Goal: Find specific page/section: Find specific page/section

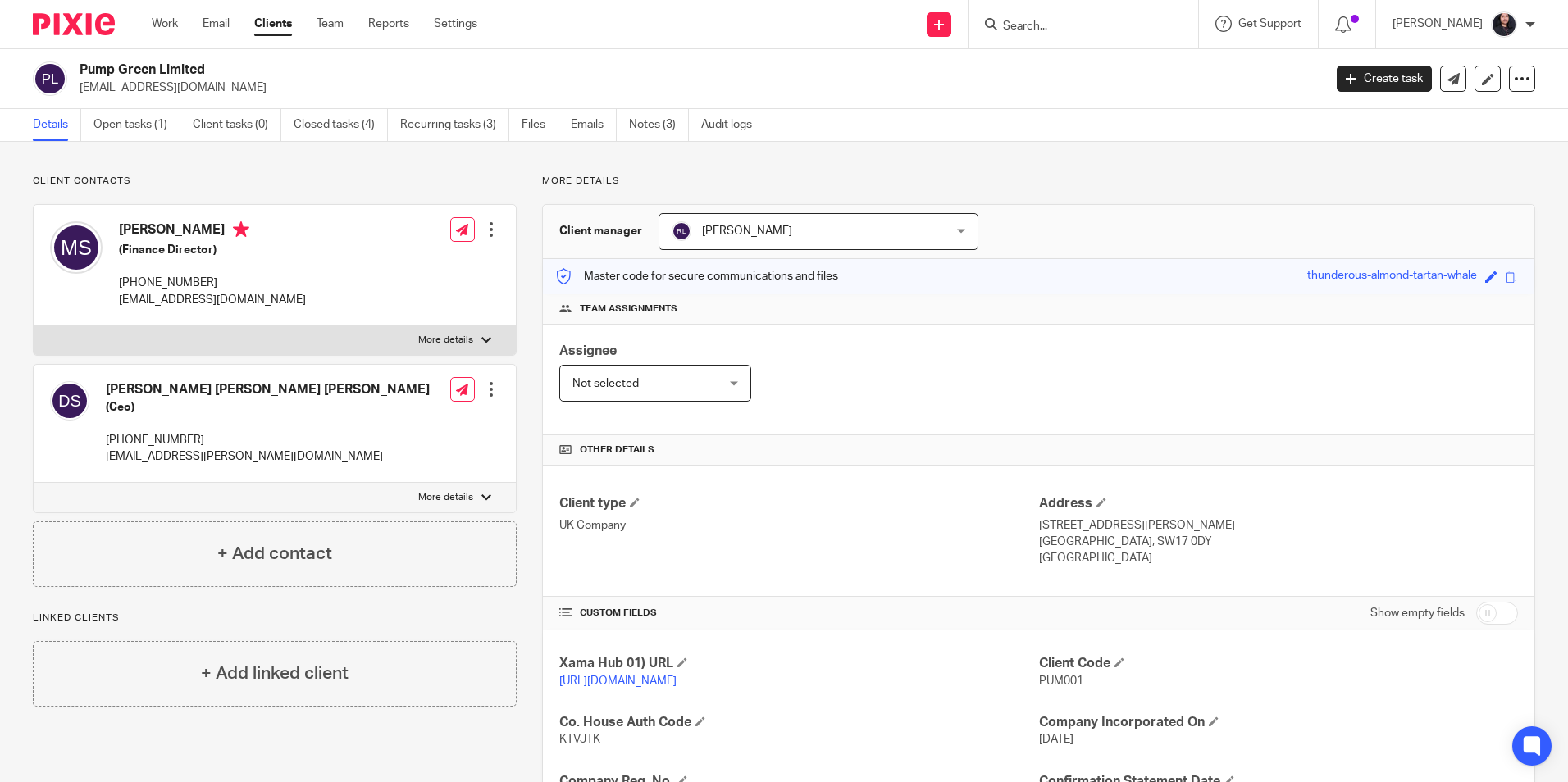
scroll to position [276, 0]
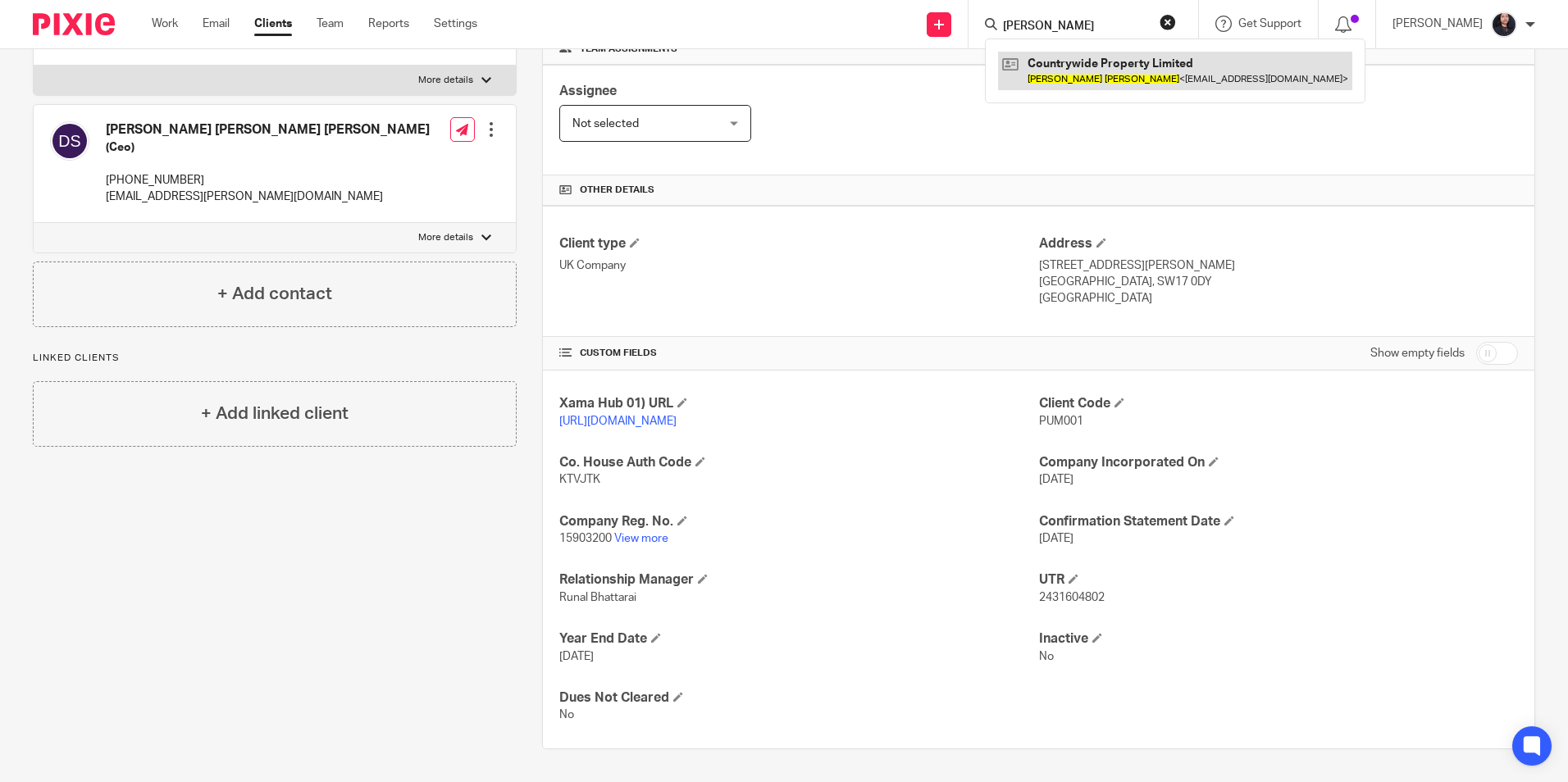
type input "[PERSON_NAME]"
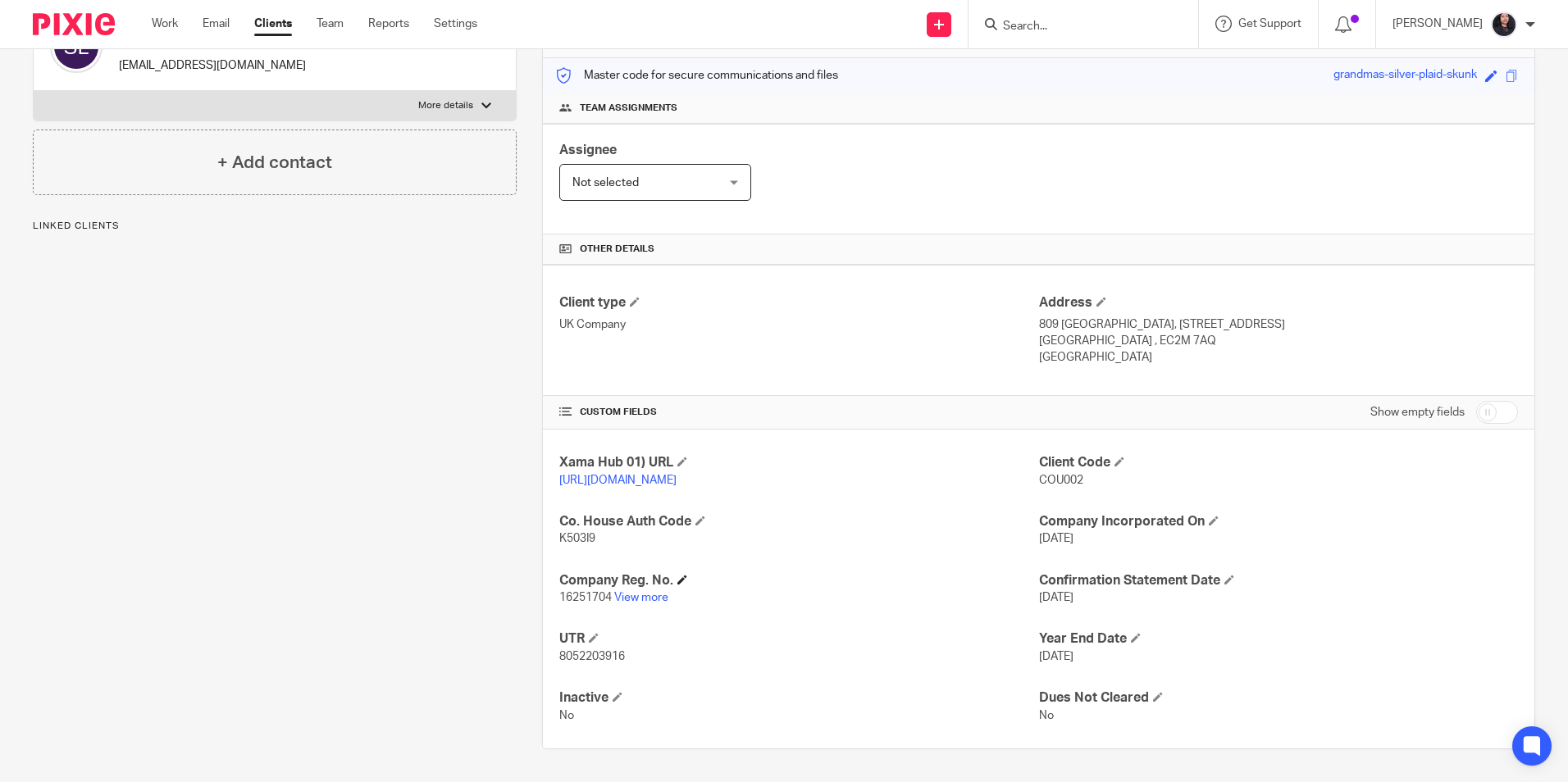
scroll to position [217, 0]
click at [643, 595] on link "View more" at bounding box center [641, 597] width 54 height 12
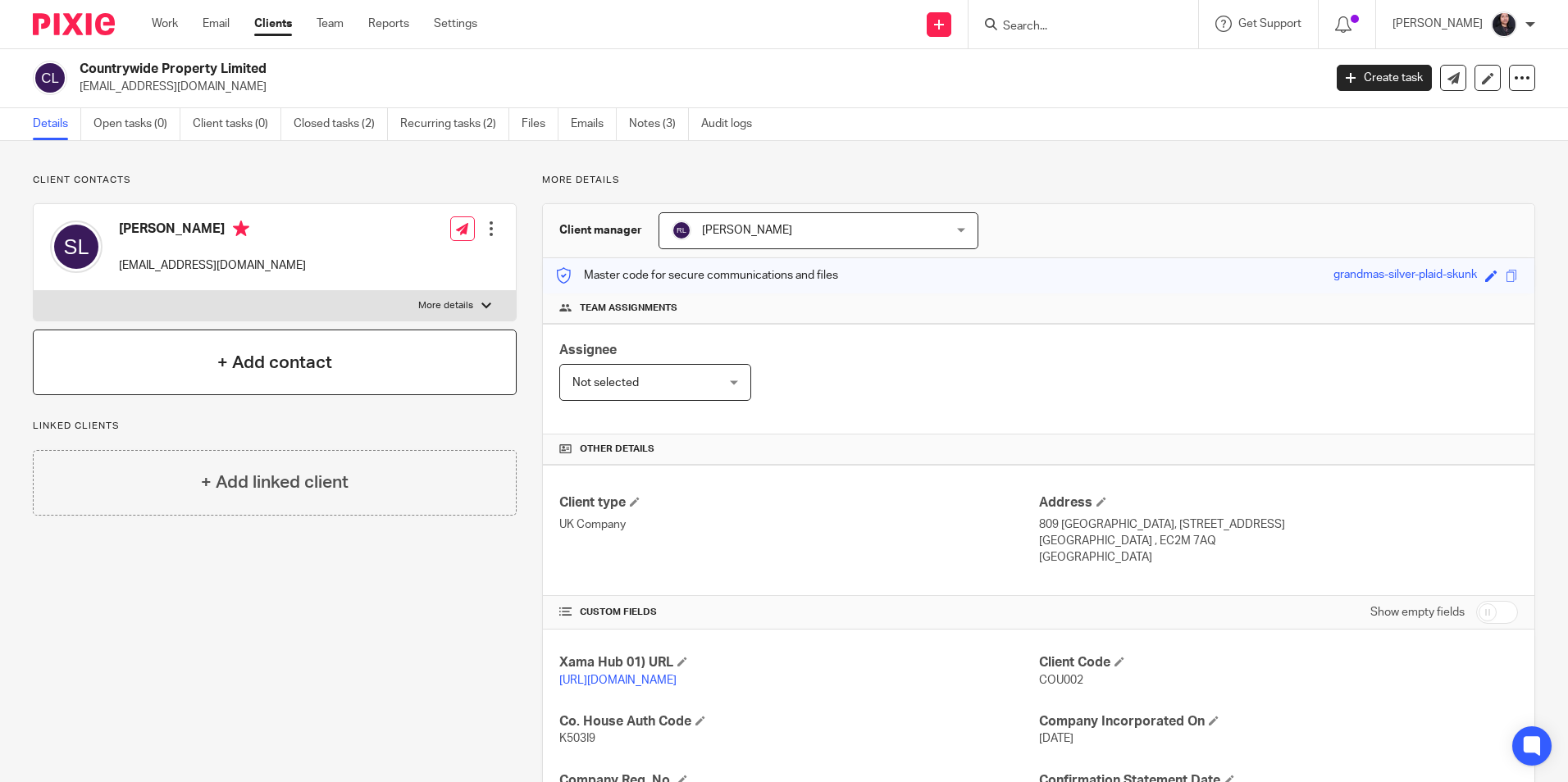
scroll to position [0, 0]
